Goal: Information Seeking & Learning: Learn about a topic

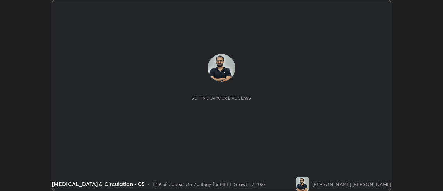
scroll to position [191, 443]
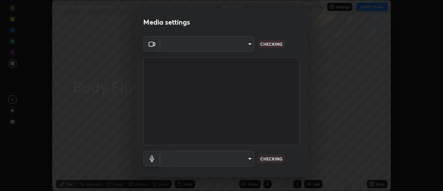
type input "985e4b1f72fc3b9494b48cef3b79fe3b682f9ae0bb15c20acfe574fe2aaad349"
type input "265cf534b138bf87f319f365071951407b00c29418ffc0cf12ee2ca8a10caa95"
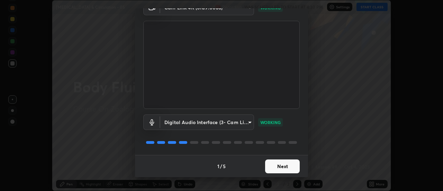
click at [279, 166] on button "Next" at bounding box center [282, 166] width 35 height 14
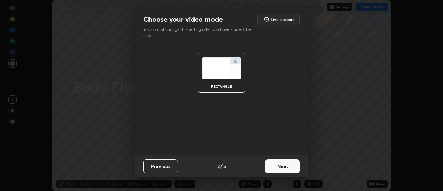
click at [279, 167] on button "Next" at bounding box center [282, 166] width 35 height 14
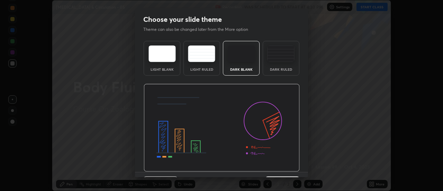
click at [280, 167] on img at bounding box center [222, 128] width 156 height 88
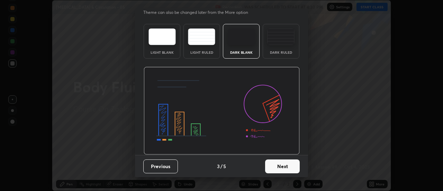
click at [277, 167] on button "Next" at bounding box center [282, 166] width 35 height 14
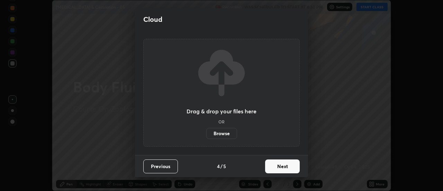
scroll to position [0, 0]
click at [278, 168] on button "Next" at bounding box center [282, 166] width 35 height 14
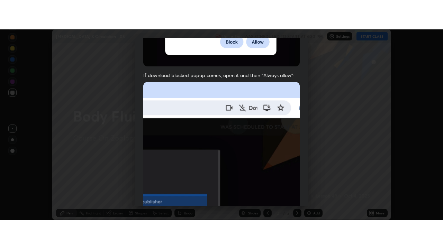
scroll to position [178, 0]
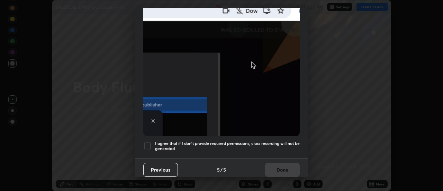
click at [280, 147] on h5 "I agree that if I don't provide required permissions, class recording will not …" at bounding box center [227, 146] width 145 height 11
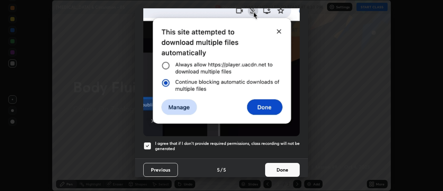
click at [280, 167] on button "Done" at bounding box center [282, 170] width 35 height 14
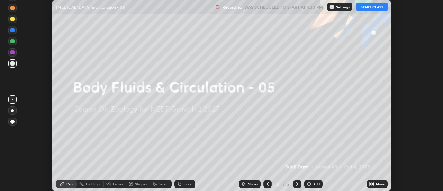
click at [373, 183] on icon at bounding box center [374, 183] width 2 height 2
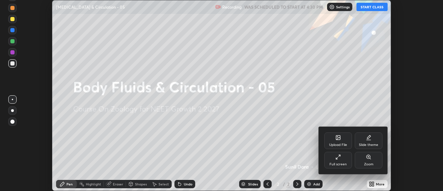
click at [347, 162] on div "Full screen" at bounding box center [339, 160] width 28 height 17
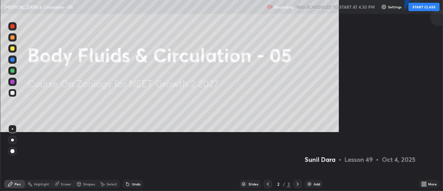
scroll to position [249, 443]
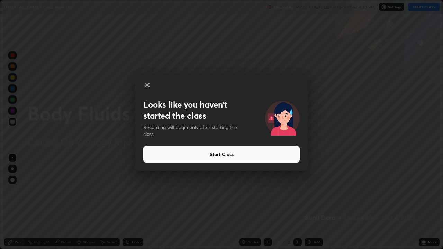
click at [217, 153] on button "Start Class" at bounding box center [221, 154] width 157 height 17
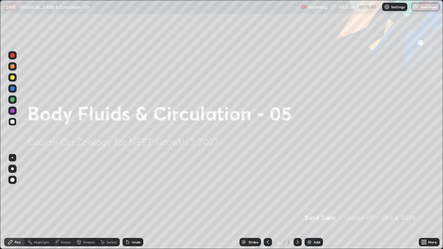
click at [312, 191] on div "Add" at bounding box center [314, 242] width 18 height 8
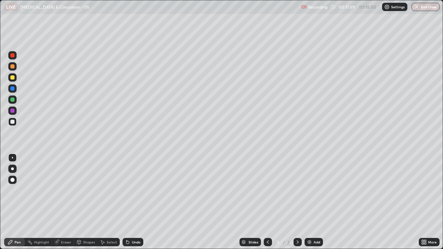
click at [12, 169] on div at bounding box center [12, 169] width 3 height 3
click at [14, 170] on div at bounding box center [12, 169] width 8 height 8
click at [15, 69] on div at bounding box center [12, 66] width 8 height 8
click at [130, 191] on div "Undo" at bounding box center [133, 242] width 21 height 8
click at [132, 191] on div "Undo" at bounding box center [136, 242] width 9 height 3
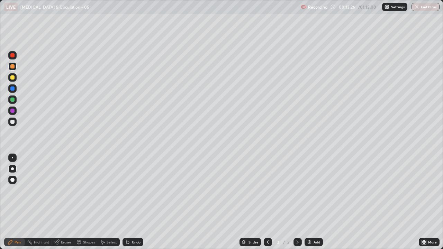
click at [130, 191] on div "Undo" at bounding box center [133, 242] width 21 height 8
click at [131, 191] on div "Undo" at bounding box center [133, 242] width 21 height 8
click at [132, 191] on div "Undo" at bounding box center [136, 242] width 9 height 3
click at [134, 191] on div "Undo" at bounding box center [133, 242] width 21 height 8
click at [125, 191] on div "Undo" at bounding box center [133, 242] width 21 height 8
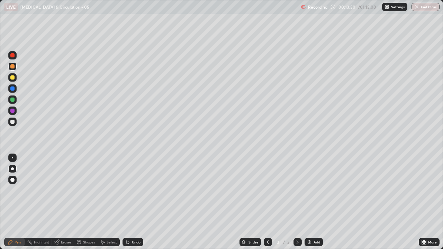
click at [12, 123] on div at bounding box center [12, 122] width 4 height 4
click at [12, 122] on div at bounding box center [12, 122] width 4 height 4
click at [10, 123] on div at bounding box center [12, 122] width 4 height 4
click at [111, 191] on div "Select" at bounding box center [112, 242] width 10 height 3
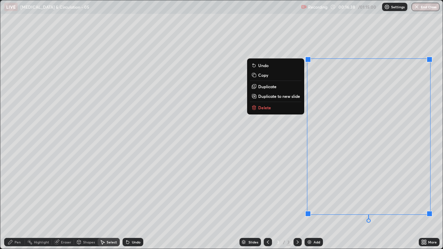
click at [259, 111] on button "Delete" at bounding box center [276, 108] width 52 height 8
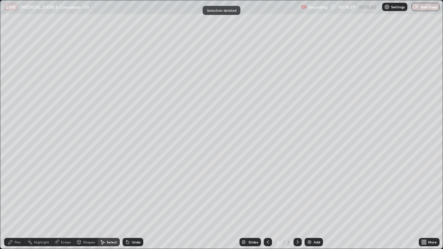
click at [19, 191] on div "Pen" at bounding box center [14, 242] width 21 height 8
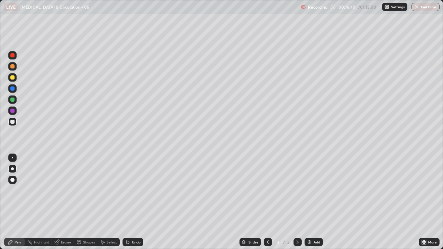
click at [12, 122] on div at bounding box center [12, 122] width 4 height 4
click at [14, 122] on div at bounding box center [12, 122] width 4 height 4
click at [12, 123] on div at bounding box center [12, 122] width 4 height 4
click at [134, 191] on div "Undo" at bounding box center [133, 242] width 21 height 8
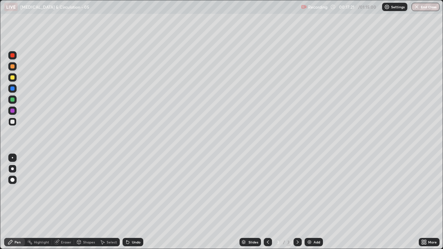
click at [138, 191] on div "Undo" at bounding box center [133, 242] width 21 height 8
click at [139, 191] on div "Undo" at bounding box center [133, 242] width 21 height 8
click at [138, 191] on div "Undo" at bounding box center [133, 242] width 21 height 8
click at [134, 191] on div "Undo" at bounding box center [133, 242] width 21 height 8
click at [135, 191] on div "Undo" at bounding box center [133, 242] width 21 height 8
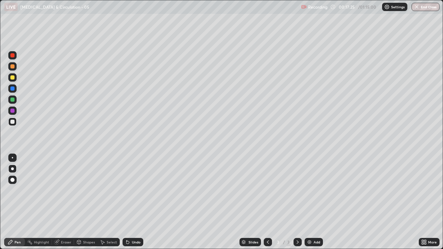
click at [135, 191] on div "Undo" at bounding box center [133, 242] width 21 height 8
click at [11, 124] on div at bounding box center [12, 122] width 4 height 4
click at [136, 191] on div "Undo" at bounding box center [136, 242] width 9 height 3
click at [13, 125] on div at bounding box center [12, 122] width 8 height 8
click at [11, 124] on div at bounding box center [12, 122] width 4 height 4
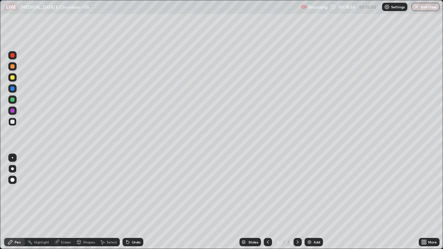
click at [297, 191] on icon at bounding box center [298, 242] width 2 height 3
click at [310, 191] on img at bounding box center [310, 243] width 6 height 6
click at [13, 121] on div at bounding box center [12, 122] width 4 height 4
click at [267, 191] on icon at bounding box center [268, 242] width 2 height 3
click at [297, 191] on icon at bounding box center [298, 243] width 6 height 6
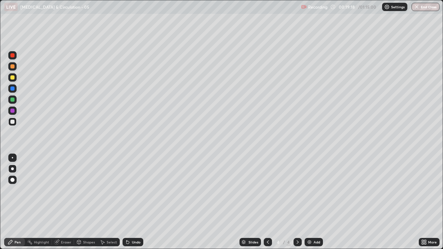
click at [11, 120] on div at bounding box center [12, 122] width 4 height 4
click at [11, 125] on div at bounding box center [12, 122] width 8 height 8
click at [140, 191] on div "Undo" at bounding box center [136, 242] width 9 height 3
click at [138, 191] on div "Undo" at bounding box center [136, 242] width 9 height 3
click at [139, 191] on div "Undo" at bounding box center [136, 242] width 9 height 3
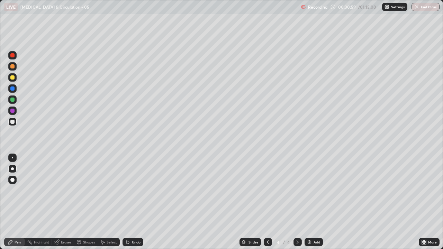
click at [136, 191] on div "Undo" at bounding box center [136, 242] width 9 height 3
click at [9, 125] on div at bounding box center [12, 121] width 8 height 11
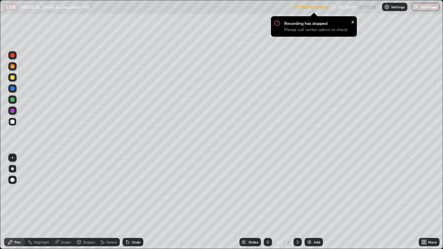
click at [353, 23] on div "x" at bounding box center [353, 21] width 3 height 7
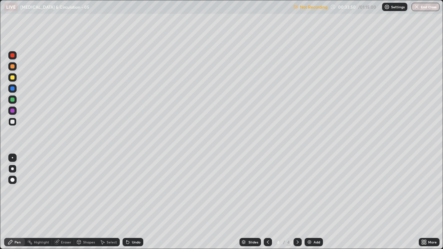
click at [395, 6] on p "Settings" at bounding box center [398, 6] width 14 height 3
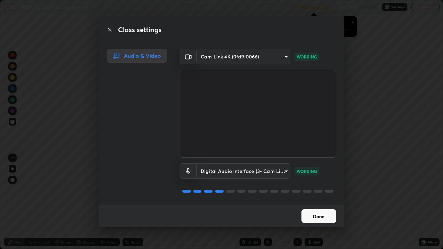
click at [322, 191] on button "Done" at bounding box center [319, 217] width 35 height 14
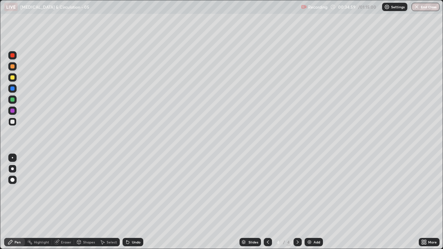
click at [297, 191] on icon at bounding box center [298, 243] width 6 height 6
click at [15, 122] on div at bounding box center [12, 122] width 8 height 8
click at [314, 191] on div "Add" at bounding box center [317, 242] width 7 height 3
click at [12, 124] on div at bounding box center [12, 122] width 8 height 8
click at [14, 123] on div at bounding box center [12, 122] width 8 height 8
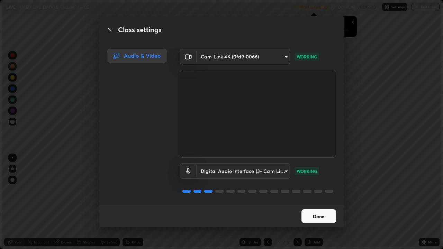
click at [332, 191] on button "Done" at bounding box center [319, 217] width 35 height 14
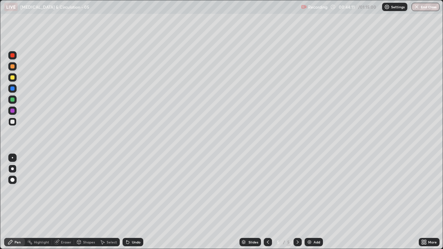
click at [308, 191] on img at bounding box center [310, 243] width 6 height 6
click at [13, 123] on div at bounding box center [12, 122] width 4 height 4
click at [11, 98] on div at bounding box center [12, 100] width 4 height 4
click at [134, 191] on div "Undo" at bounding box center [136, 242] width 9 height 3
click at [13, 123] on div at bounding box center [12, 122] width 4 height 4
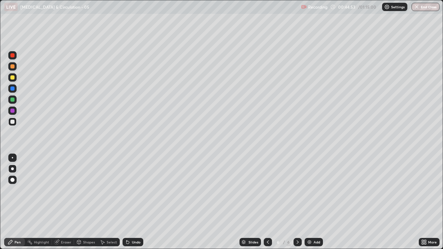
click at [13, 122] on div at bounding box center [12, 122] width 4 height 4
click at [12, 122] on div at bounding box center [12, 122] width 4 height 4
click at [12, 89] on div at bounding box center [12, 89] width 4 height 4
click at [12, 121] on div at bounding box center [12, 122] width 4 height 4
click at [14, 89] on div at bounding box center [12, 89] width 4 height 4
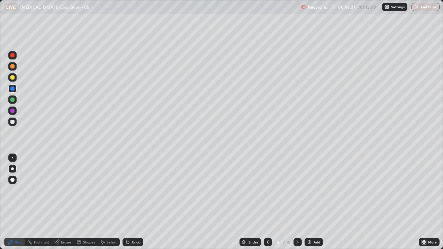
click at [15, 124] on div at bounding box center [12, 122] width 8 height 8
click at [12, 91] on div at bounding box center [12, 89] width 8 height 8
click at [12, 122] on div at bounding box center [12, 122] width 4 height 4
click at [14, 111] on div at bounding box center [12, 111] width 4 height 4
click at [267, 191] on icon at bounding box center [268, 243] width 6 height 6
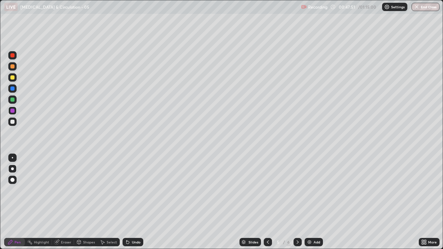
click at [266, 191] on icon at bounding box center [268, 243] width 6 height 6
click at [12, 79] on div at bounding box center [12, 78] width 4 height 4
click at [12, 112] on div at bounding box center [12, 111] width 4 height 4
click at [297, 191] on icon at bounding box center [298, 242] width 2 height 3
click at [297, 191] on icon at bounding box center [298, 243] width 6 height 6
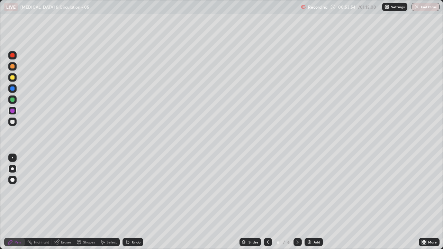
click at [267, 191] on icon at bounding box center [268, 243] width 6 height 6
click at [14, 103] on div at bounding box center [12, 100] width 8 height 8
click at [297, 191] on icon at bounding box center [298, 243] width 6 height 6
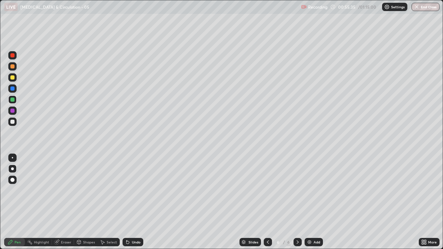
click at [267, 191] on icon at bounding box center [268, 243] width 6 height 6
click at [296, 191] on icon at bounding box center [298, 243] width 6 height 6
click at [297, 191] on icon at bounding box center [298, 243] width 6 height 6
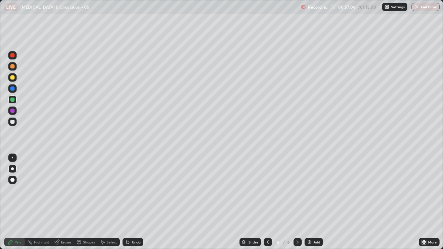
click at [311, 191] on img at bounding box center [310, 243] width 6 height 6
click at [264, 191] on div at bounding box center [268, 242] width 8 height 8
click at [294, 191] on div at bounding box center [298, 242] width 8 height 8
click at [12, 124] on div at bounding box center [12, 122] width 4 height 4
click at [12, 123] on div at bounding box center [12, 122] width 4 height 4
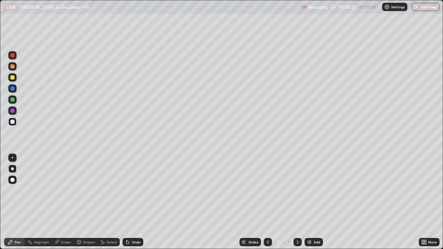
click at [133, 191] on div "Undo" at bounding box center [133, 242] width 21 height 8
click at [12, 122] on div at bounding box center [12, 122] width 4 height 4
click at [11, 100] on div at bounding box center [12, 100] width 4 height 4
click at [12, 98] on div at bounding box center [12, 100] width 4 height 4
click at [12, 123] on div at bounding box center [12, 122] width 4 height 4
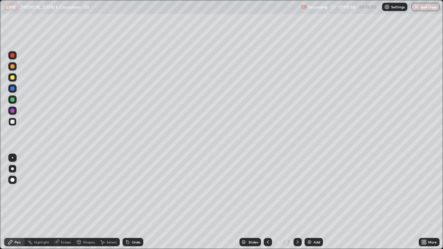
click at [9, 122] on div at bounding box center [12, 122] width 8 height 8
click at [12, 125] on div at bounding box center [12, 122] width 8 height 8
click at [297, 191] on icon at bounding box center [298, 243] width 6 height 6
click at [311, 191] on img at bounding box center [310, 243] width 6 height 6
click at [11, 124] on div at bounding box center [12, 122] width 4 height 4
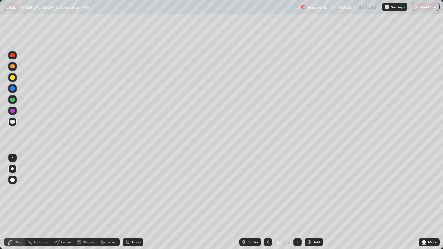
click at [13, 125] on div at bounding box center [12, 122] width 8 height 8
click at [14, 125] on div at bounding box center [12, 122] width 8 height 8
click at [13, 99] on div at bounding box center [12, 100] width 4 height 4
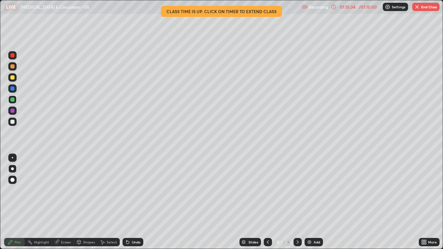
click at [425, 191] on icon at bounding box center [426, 241] width 2 height 2
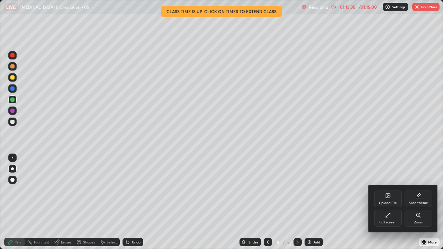
click at [385, 191] on div "Full screen" at bounding box center [388, 218] width 28 height 17
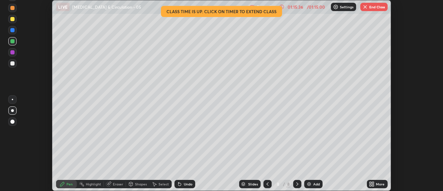
scroll to position [34450, 34197]
